Goal: Transaction & Acquisition: Purchase product/service

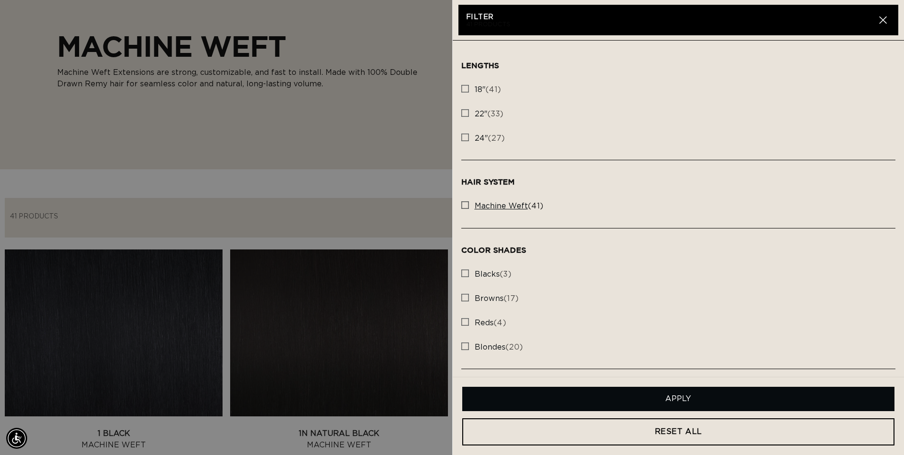
scroll to position [0, 836]
click at [493, 111] on span "22" (33)" at bounding box center [489, 114] width 29 height 10
click at [469, 111] on input "22" (33) 22" (33 products)" at bounding box center [465, 111] width 8 height 8
checkbox input "true"
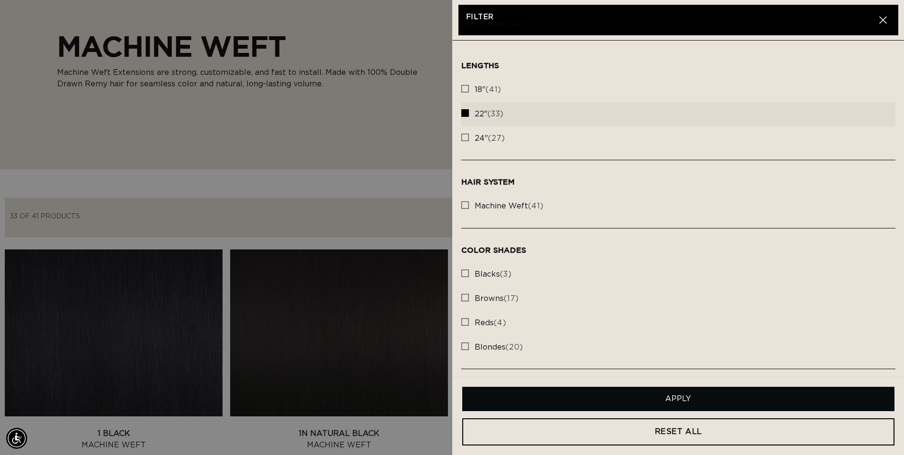
scroll to position [0, 1673]
click at [620, 398] on button "Apply" at bounding box center [678, 399] width 433 height 24
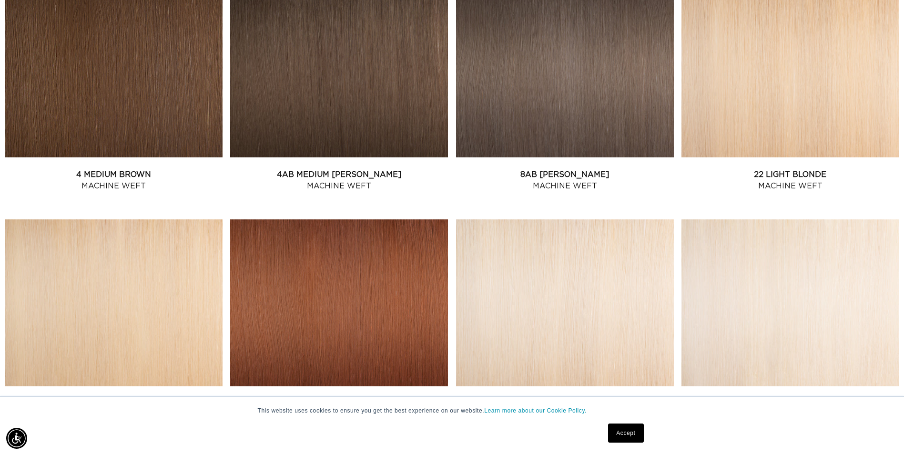
scroll to position [620, 0]
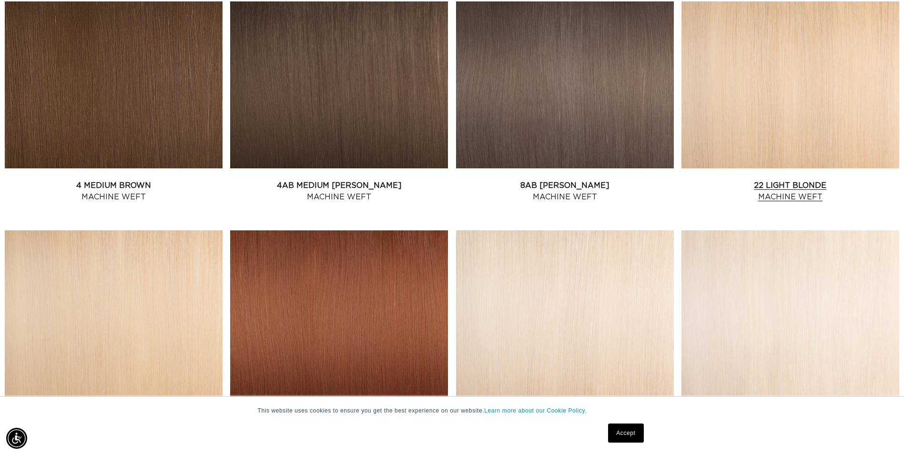
click at [747, 180] on link "22 Light Blonde Machine Weft" at bounding box center [791, 191] width 218 height 23
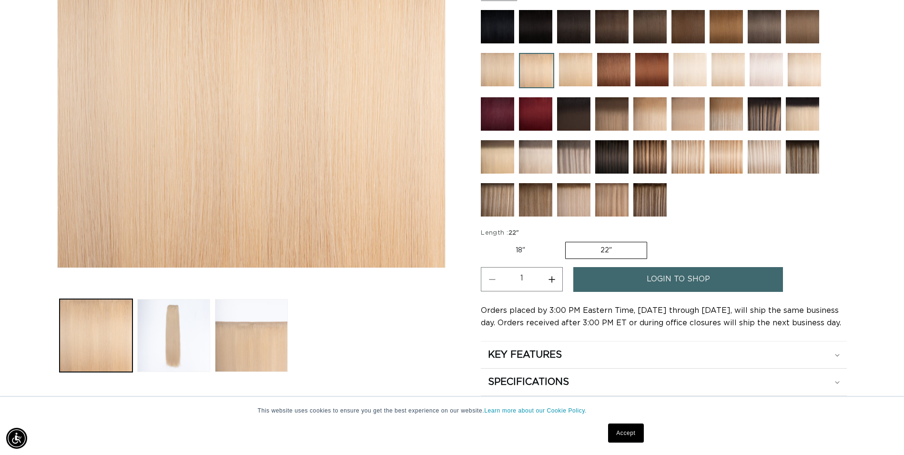
click at [728, 280] on link "login to shop" at bounding box center [678, 279] width 210 height 24
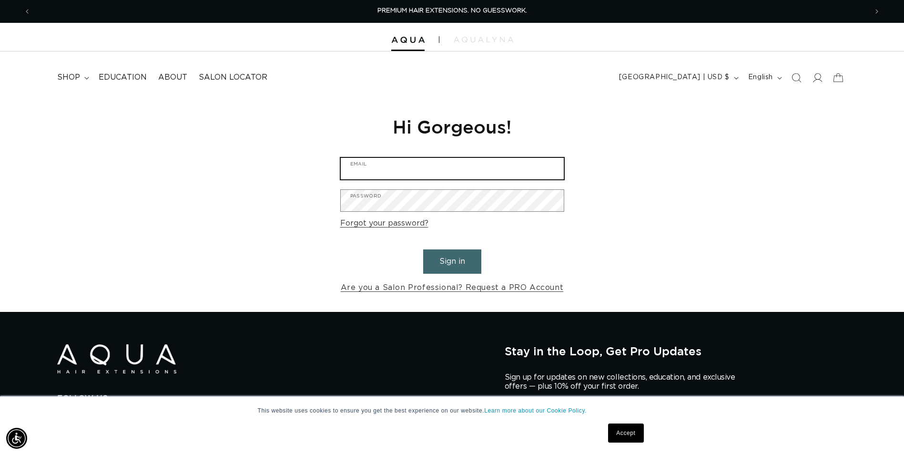
type input "Mia_dewaal@yahoo.com"
click at [452, 261] on button "Sign in" at bounding box center [452, 261] width 58 height 24
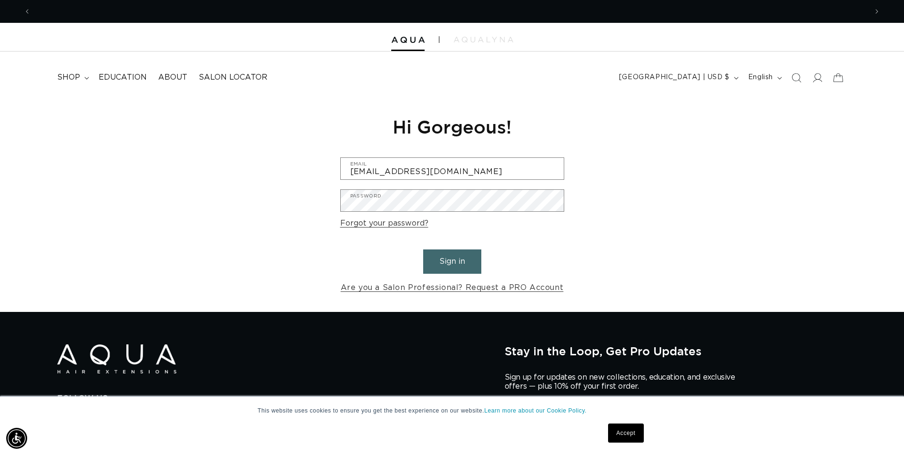
scroll to position [0, 836]
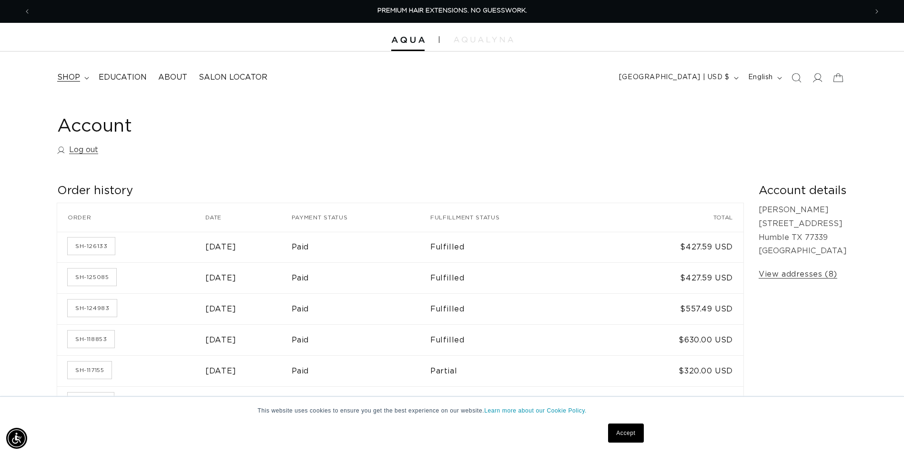
click at [78, 75] on span "shop" at bounding box center [68, 77] width 23 height 10
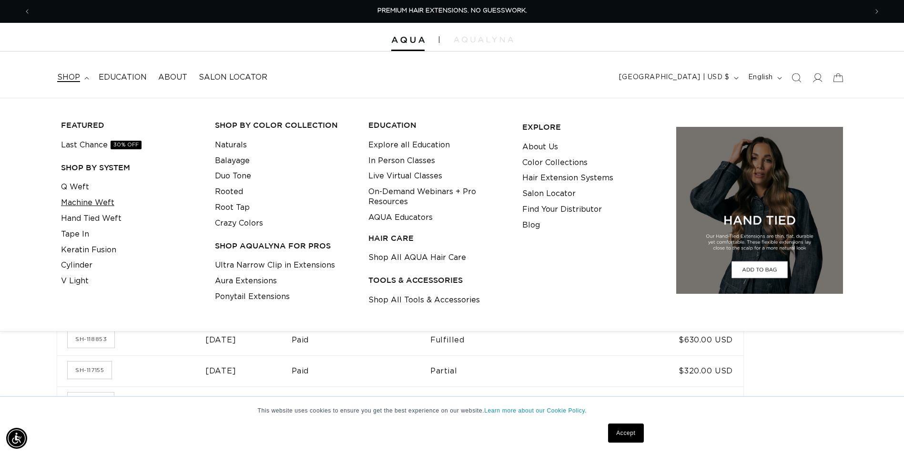
click at [92, 202] on link "Machine Weft" at bounding box center [87, 203] width 53 height 16
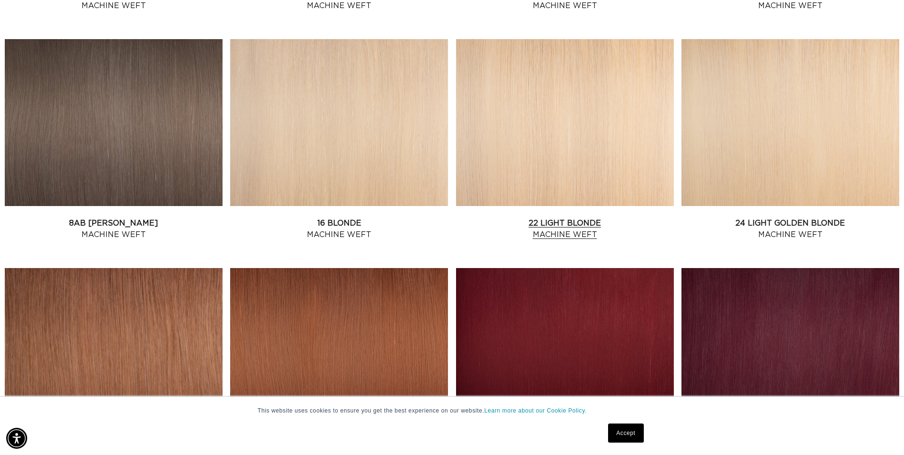
scroll to position [810, 0]
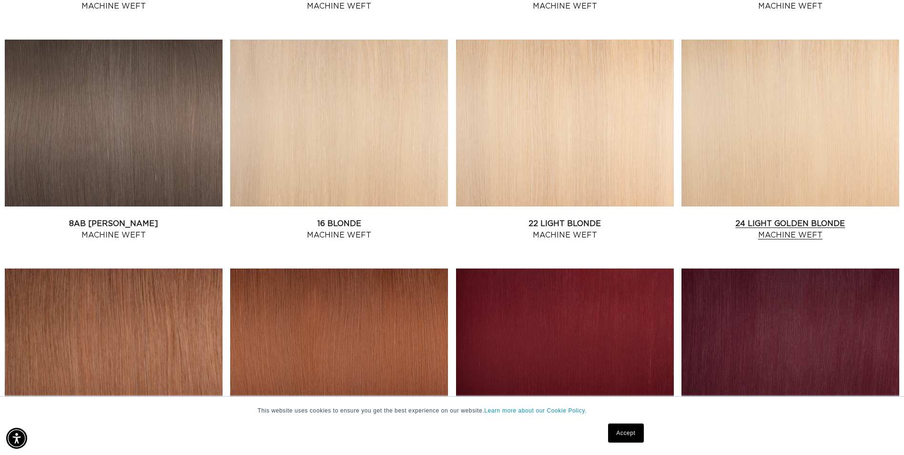
click at [789, 218] on link "24 Light Golden Blonde Machine Weft" at bounding box center [791, 229] width 218 height 23
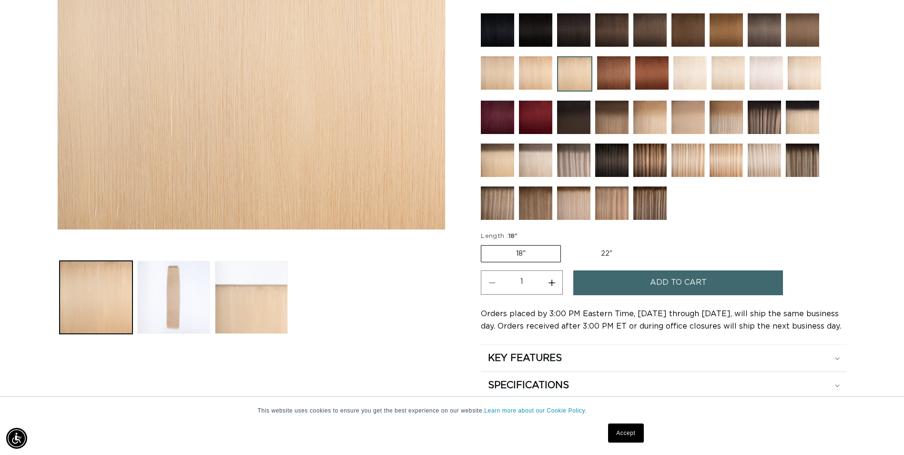
scroll to position [286, 0]
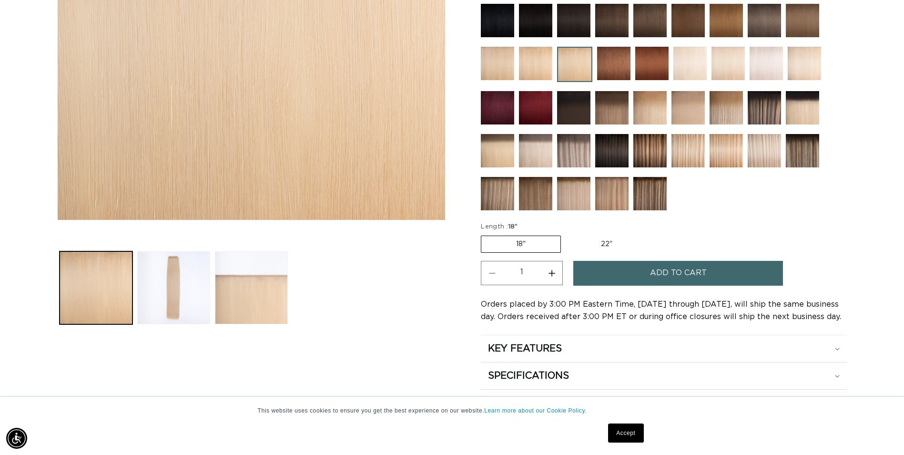
click at [615, 243] on label "22" Variant sold out or unavailable" at bounding box center [606, 244] width 81 height 16
click at [566, 234] on input "22" Variant sold out or unavailable" at bounding box center [566, 234] width 0 height 0
radio input "true"
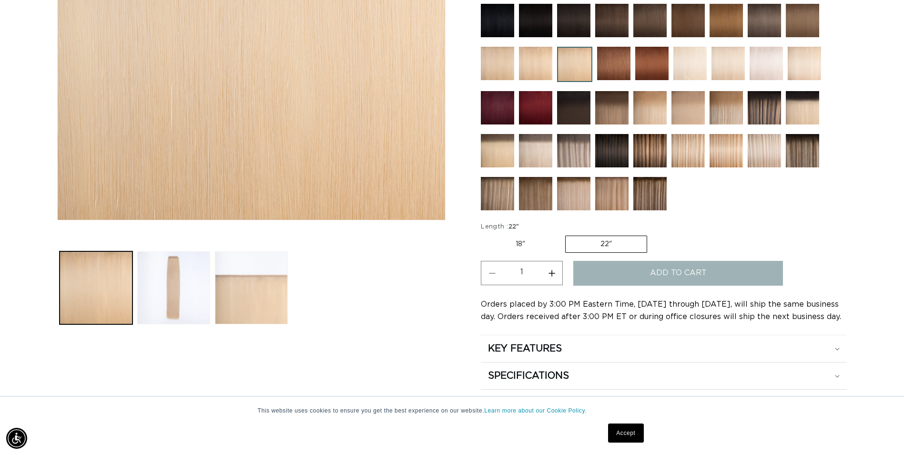
scroll to position [0, 836]
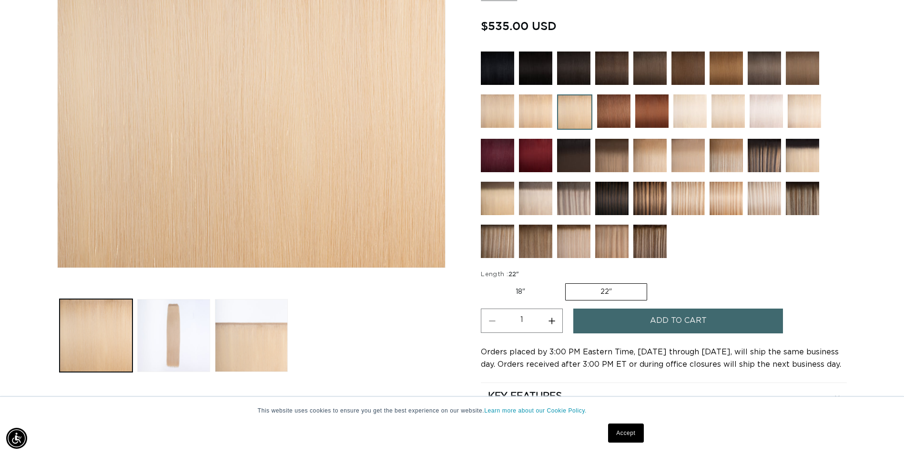
click at [718, 325] on button "Add to cart" at bounding box center [678, 320] width 210 height 24
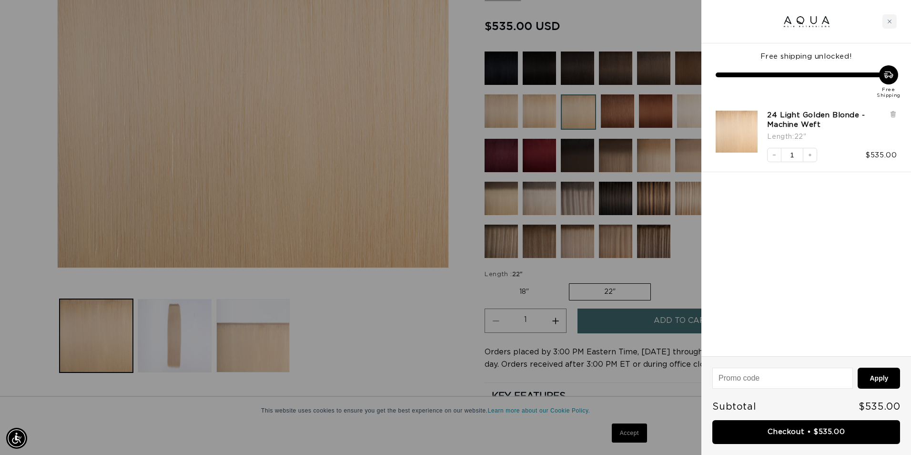
scroll to position [0, 844]
click at [730, 382] on input at bounding box center [783, 378] width 140 height 20
type input "WELCOMEAQUA"
click at [875, 375] on button "Apply" at bounding box center [879, 377] width 42 height 21
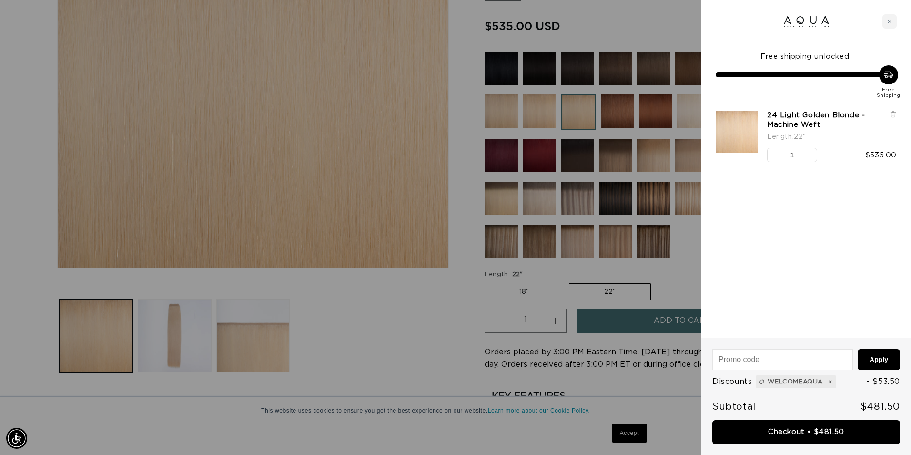
scroll to position [0, 1687]
click at [813, 432] on link "Checkout • $481.50" at bounding box center [806, 432] width 188 height 24
